Goal: Obtain resource: Download file/media

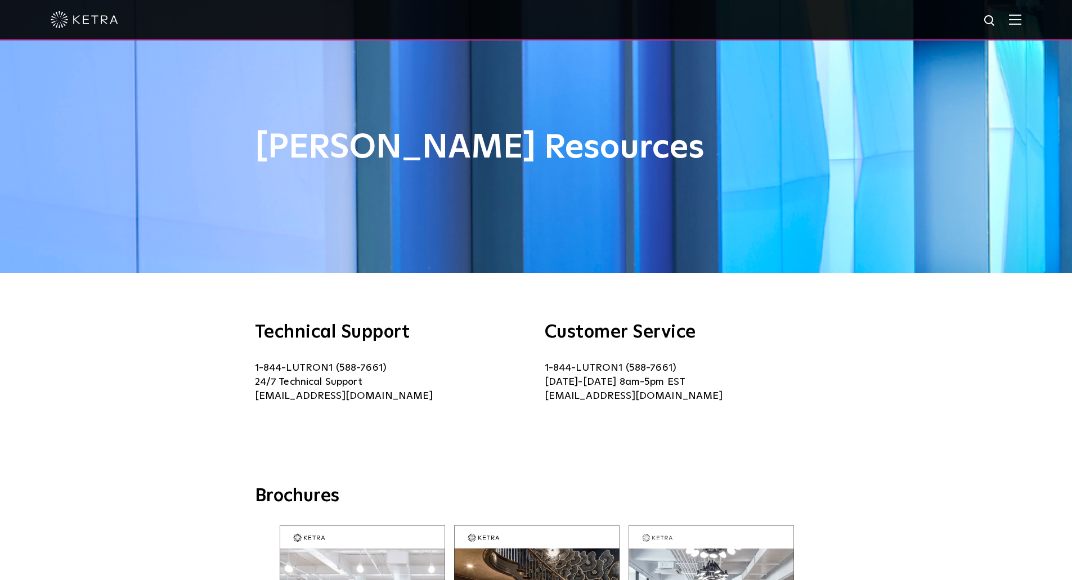
click at [46, 204] on div "[PERSON_NAME] Resources" at bounding box center [536, 136] width 1072 height 273
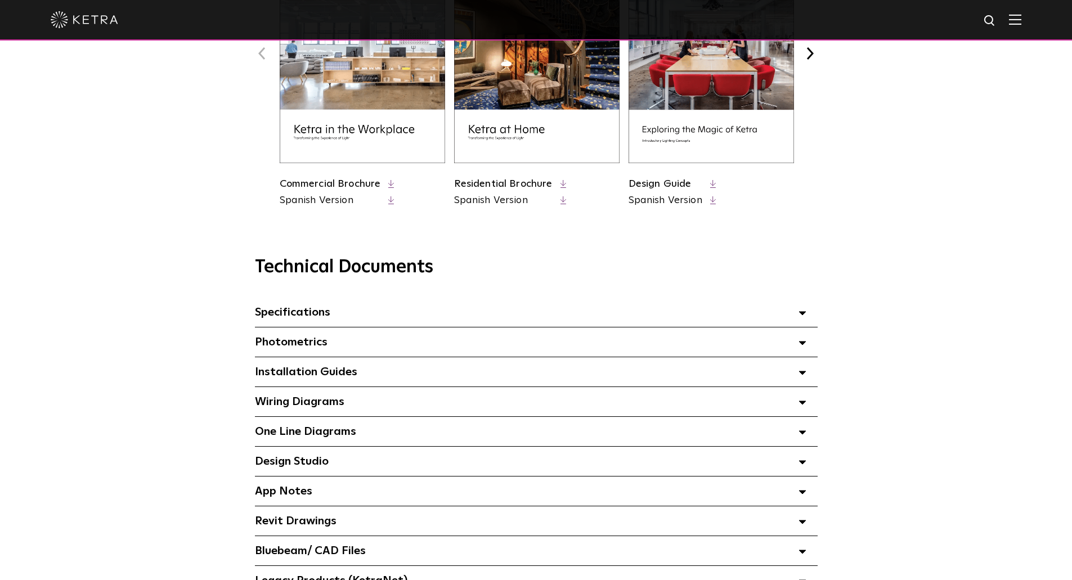
scroll to position [619, 0]
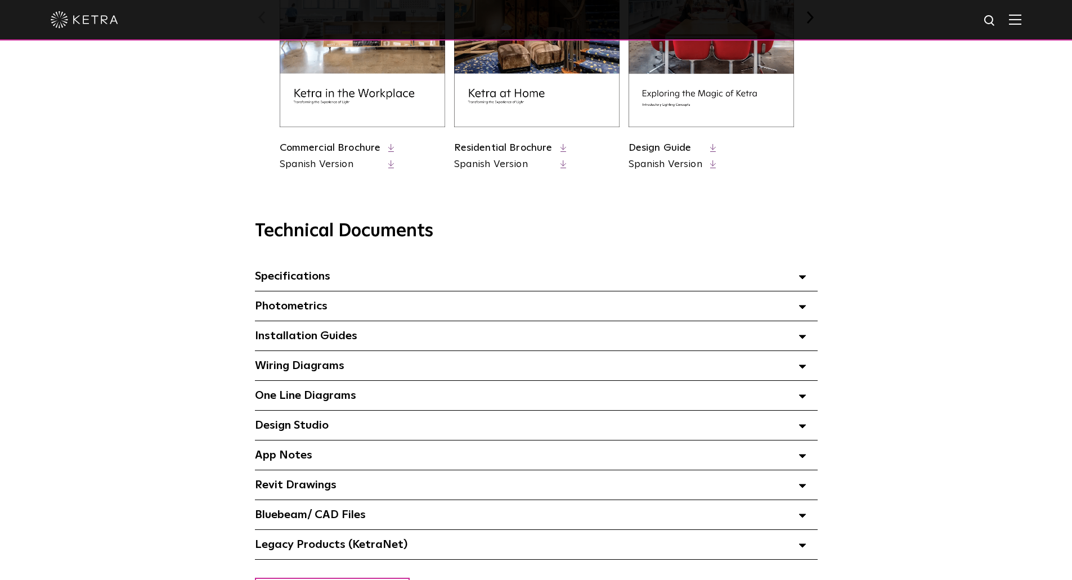
click at [160, 280] on div "Technical Documents Specifications Select checkboxes to use the bulk download o…" at bounding box center [536, 390] width 771 height 339
click at [318, 312] on span "Photometrics Select checkboxes to use the bulk download option below" at bounding box center [291, 305] width 73 height 11
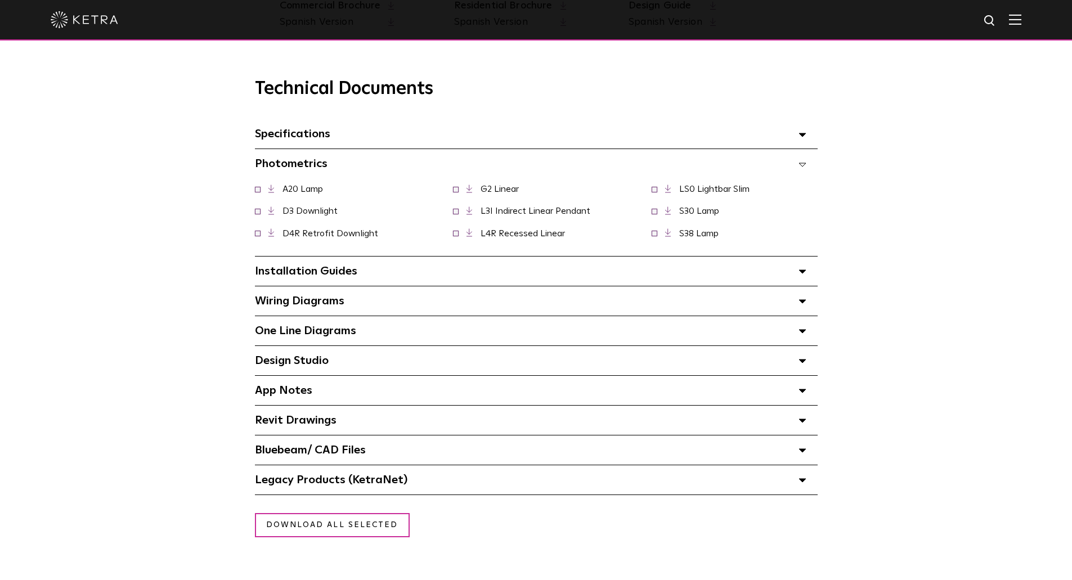
scroll to position [788, 0]
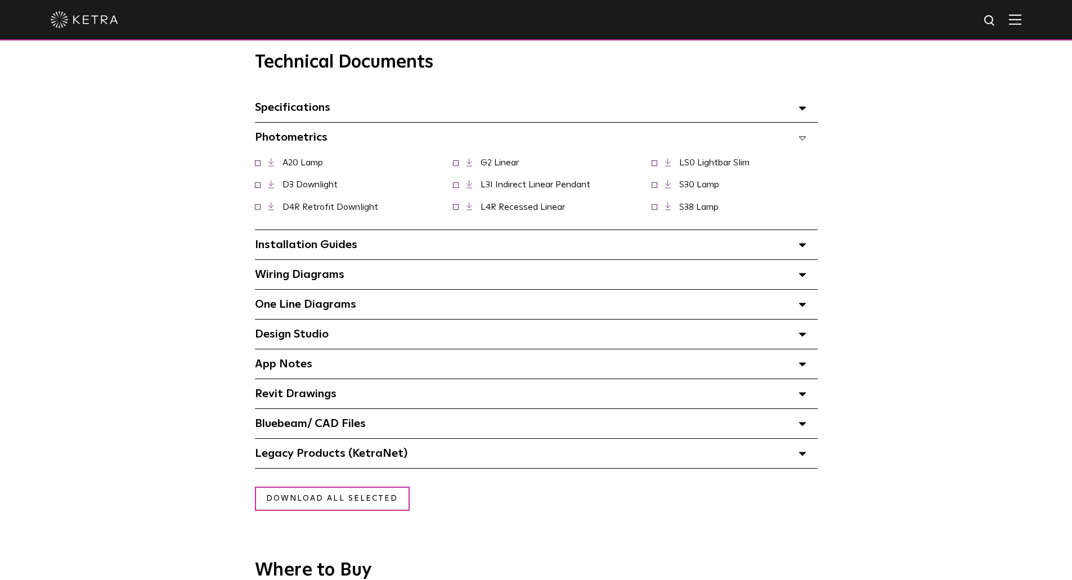
click at [66, 317] on div "Technical Documents Specifications Select checkboxes to use the bulk download o…" at bounding box center [536, 246] width 1072 height 445
click at [1011, 92] on div "Technical Documents Specifications Select checkboxes to use the bulk download o…" at bounding box center [536, 246] width 1072 height 445
click at [950, 105] on div "Technical Documents Specifications Select checkboxes to use the bulk download o…" at bounding box center [536, 246] width 1072 height 445
click at [159, 200] on div "Technical Documents Specifications Select checkboxes to use the bulk download o…" at bounding box center [536, 260] width 771 height 417
click at [842, 246] on div "Technical Documents Specifications Select checkboxes to use the bulk download o…" at bounding box center [536, 260] width 771 height 417
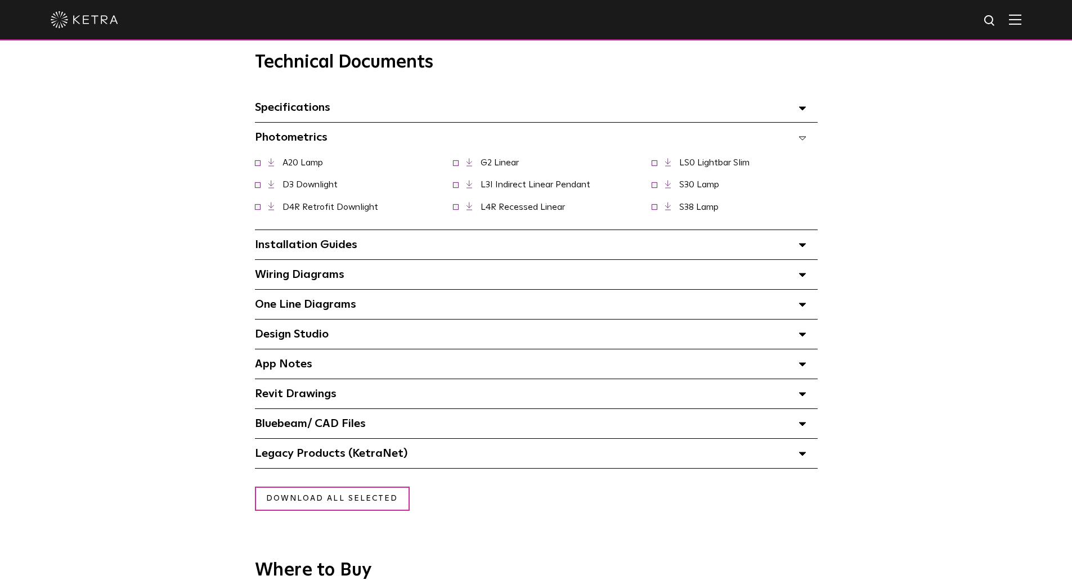
click at [62, 125] on div "Technical Documents Specifications Select checkboxes to use the bulk download o…" at bounding box center [536, 246] width 1072 height 445
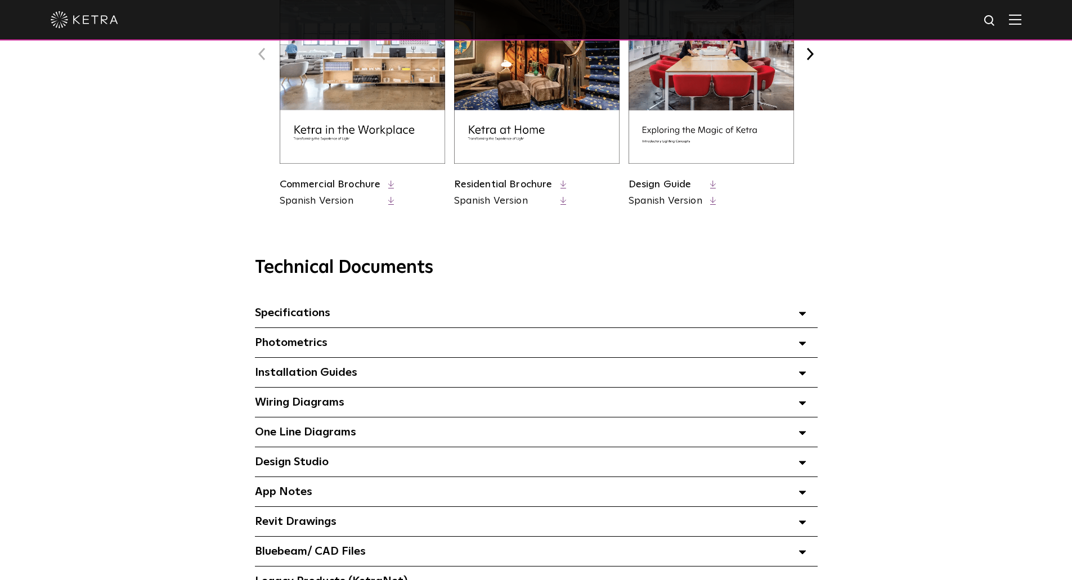
scroll to position [675, 0]
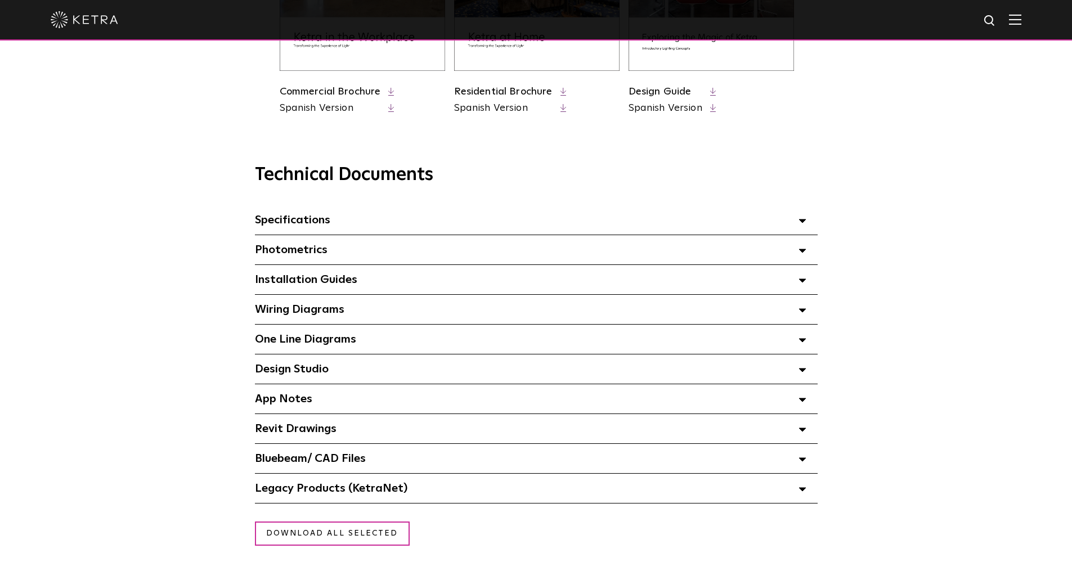
click at [344, 252] on div "Photometrics Select checkboxes to use the bulk download option below" at bounding box center [536, 249] width 563 height 29
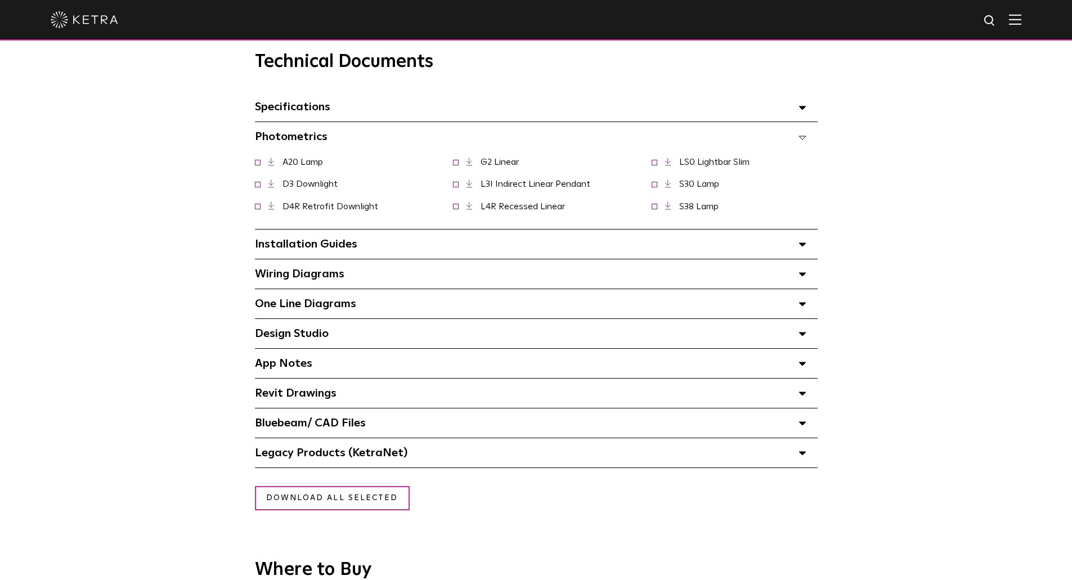
scroll to position [788, 0]
